Goal: Transaction & Acquisition: Obtain resource

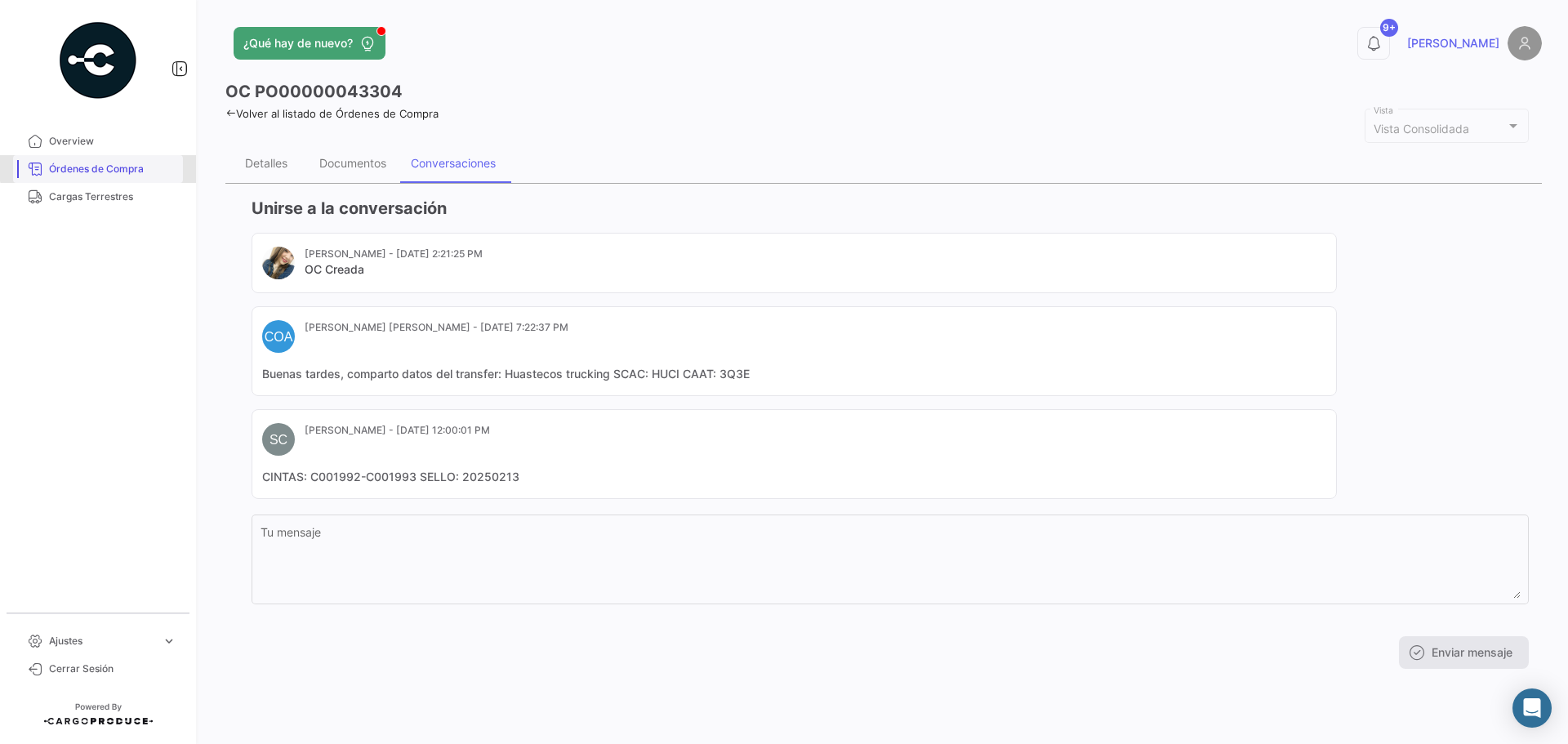
click at [142, 160] on link "Órdenes de Compra" at bounding box center [98, 169] width 170 height 28
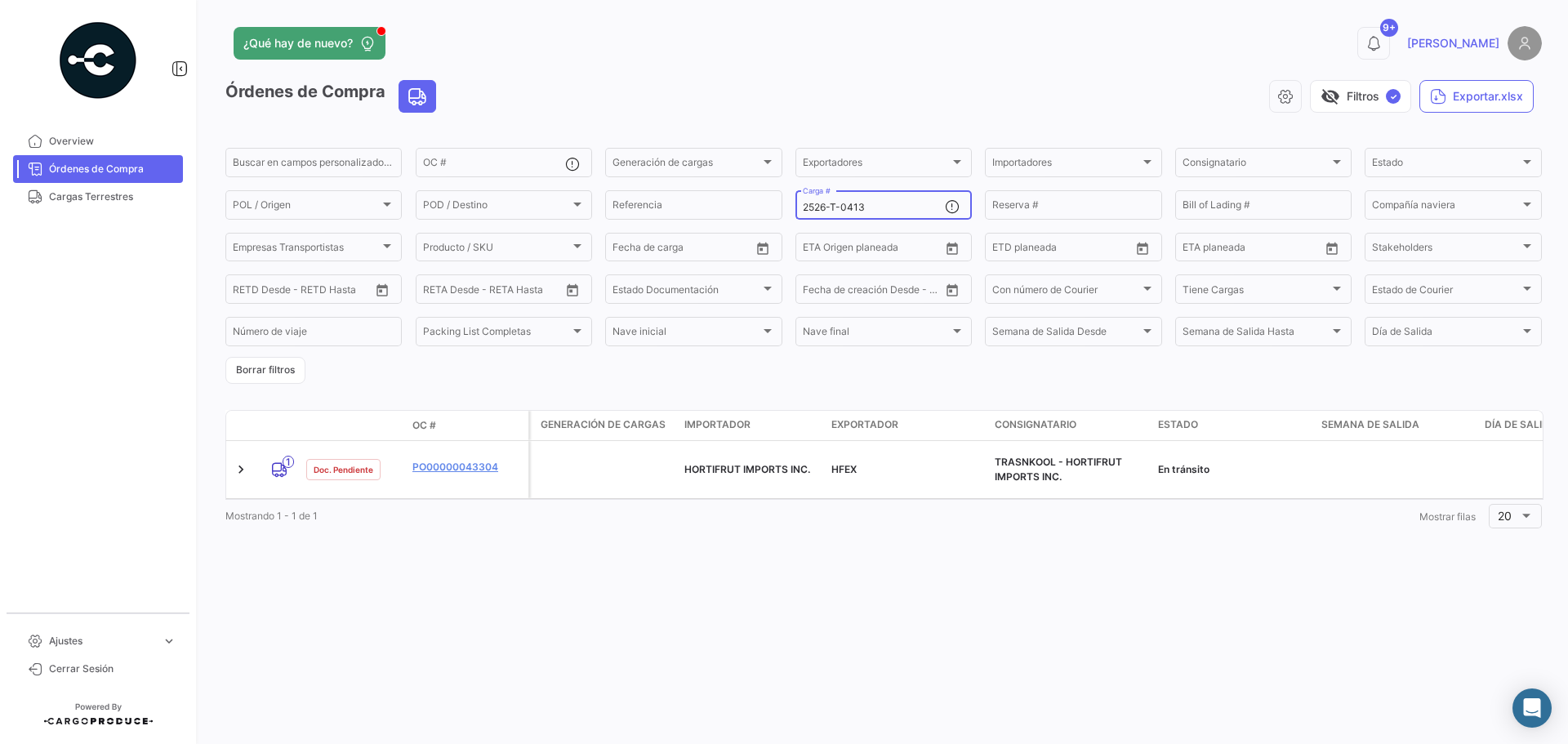
click at [889, 205] on input "2526-T-0413" at bounding box center [874, 207] width 142 height 12
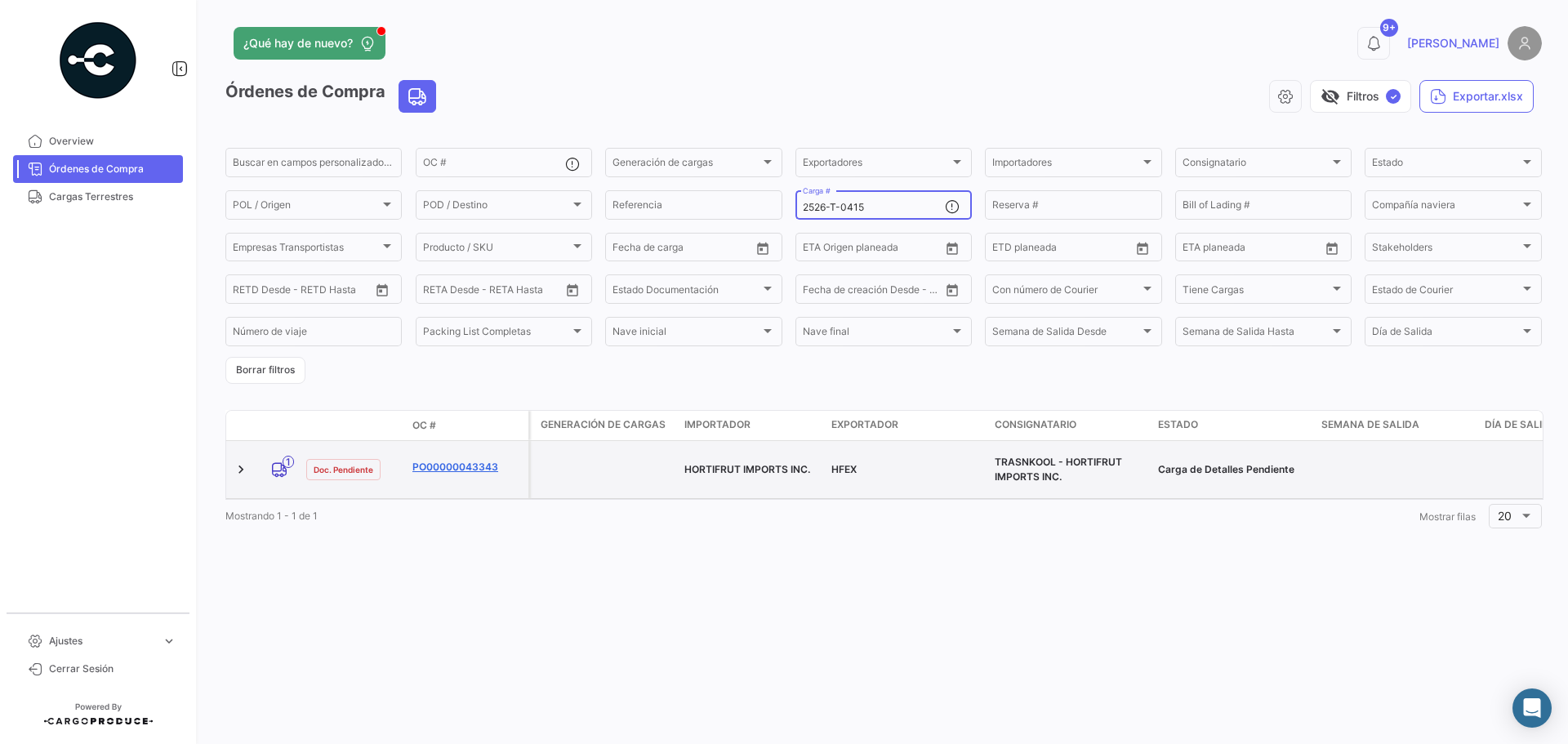
type input "2526-T-0415"
click at [461, 460] on link "PO00000043343" at bounding box center [467, 467] width 109 height 15
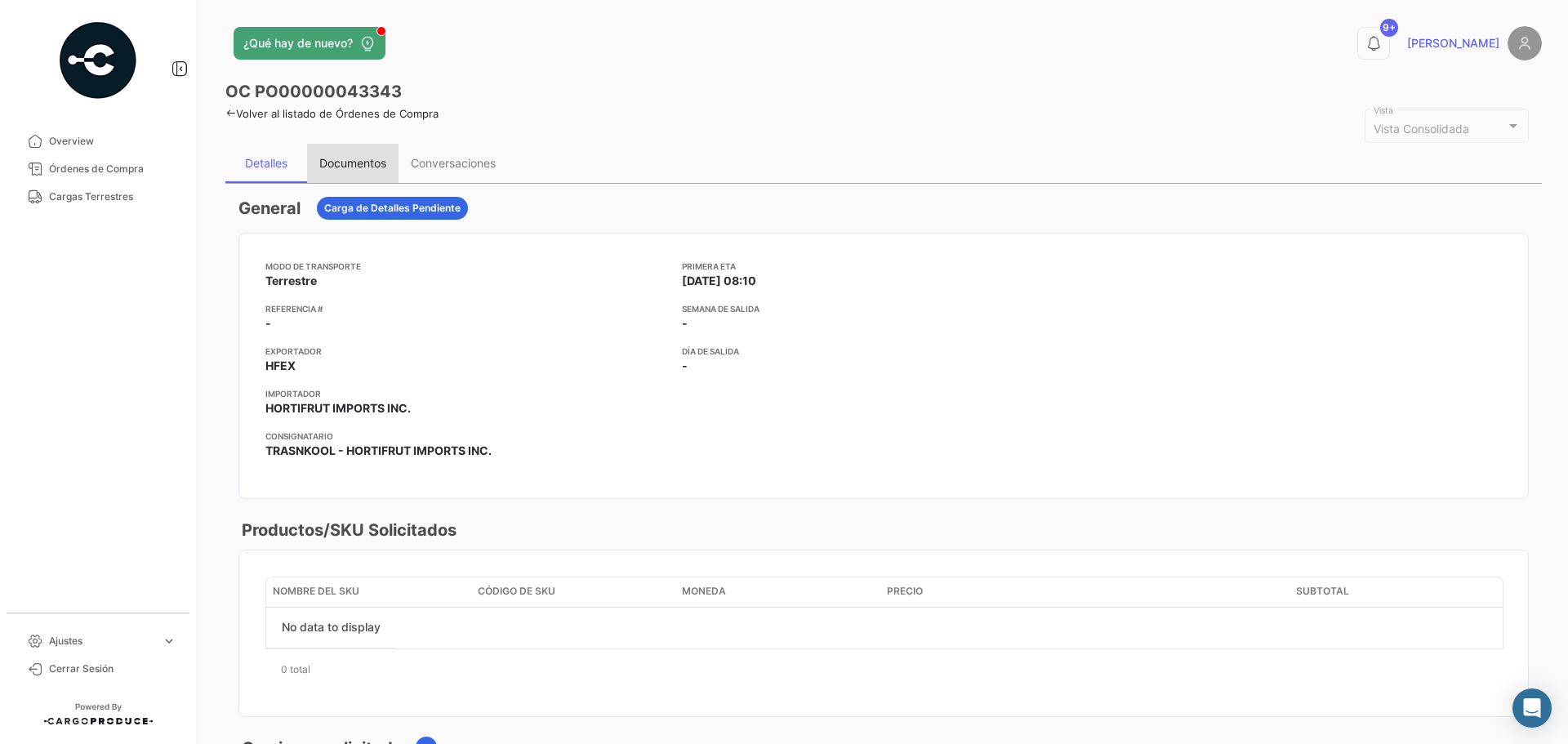
click at [340, 162] on div "Documentos" at bounding box center [352, 163] width 67 height 14
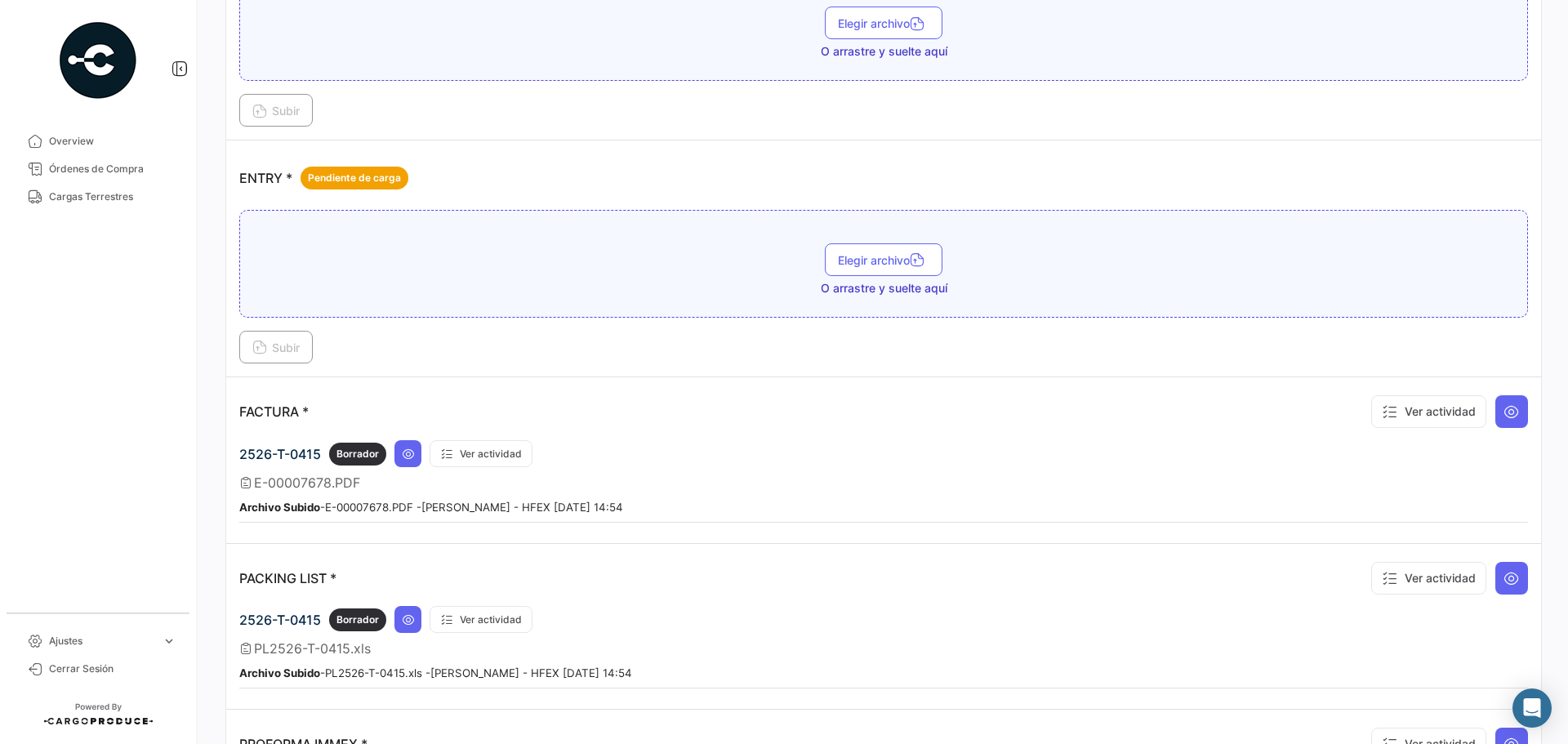
scroll to position [1143, 0]
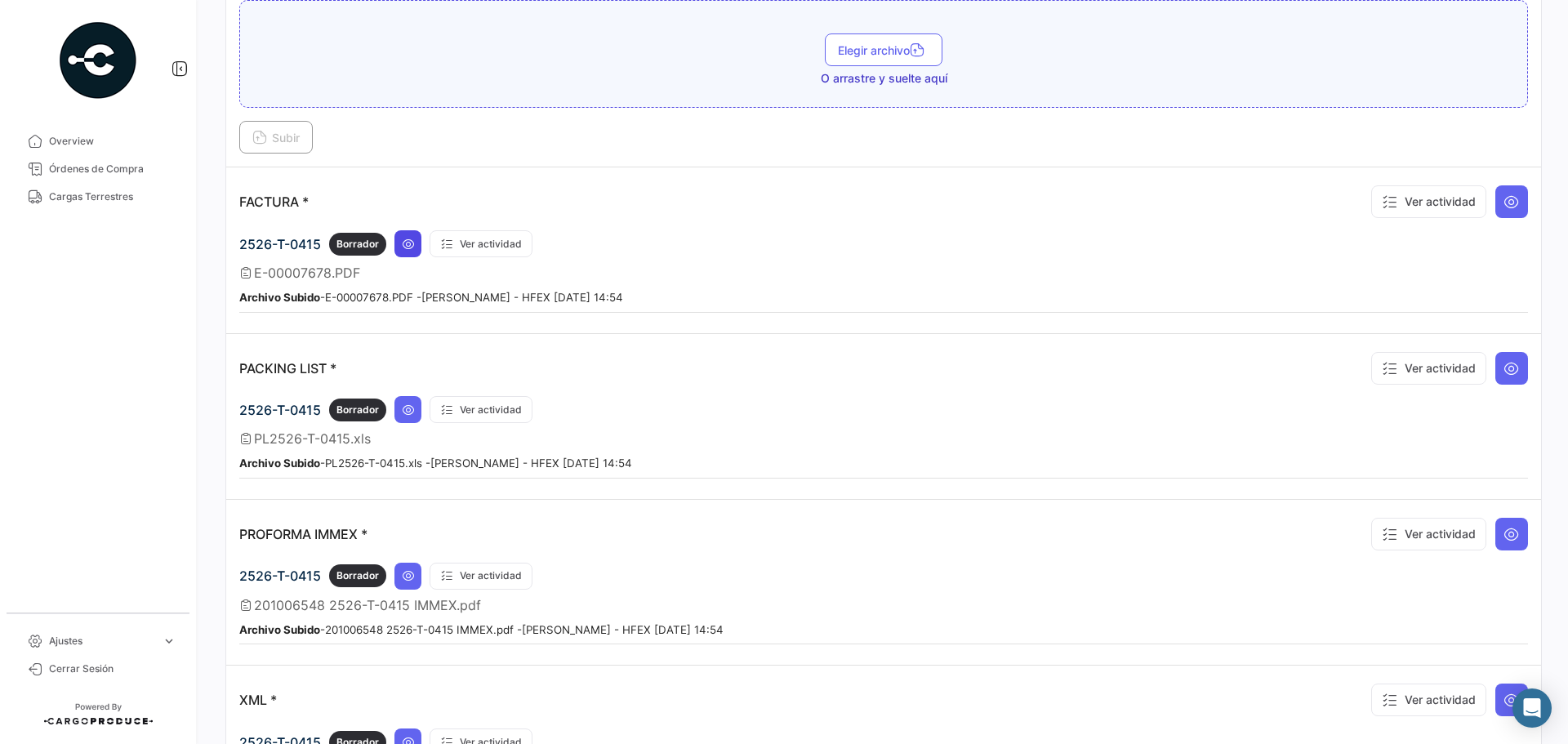
click at [409, 238] on icon at bounding box center [408, 245] width 13 height 13
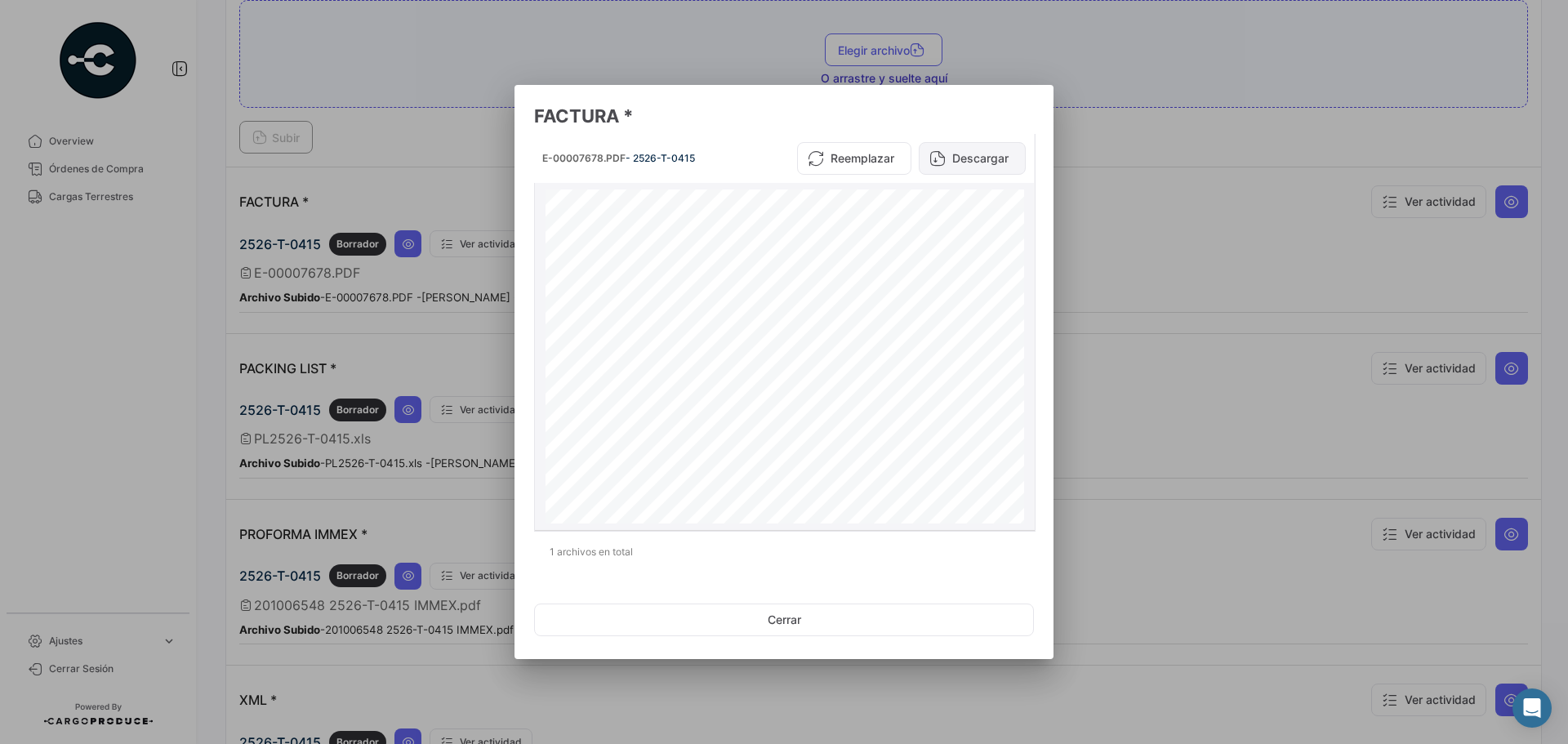
click at [975, 155] on button "Descargar" at bounding box center [972, 159] width 107 height 33
